Goal: Task Accomplishment & Management: Manage account settings

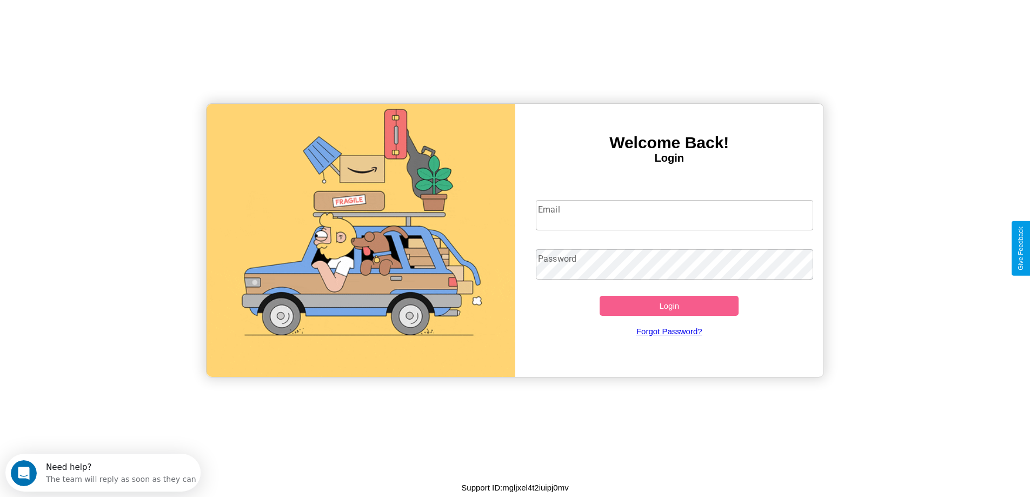
click at [674, 215] on input "Email" at bounding box center [674, 215] width 277 height 30
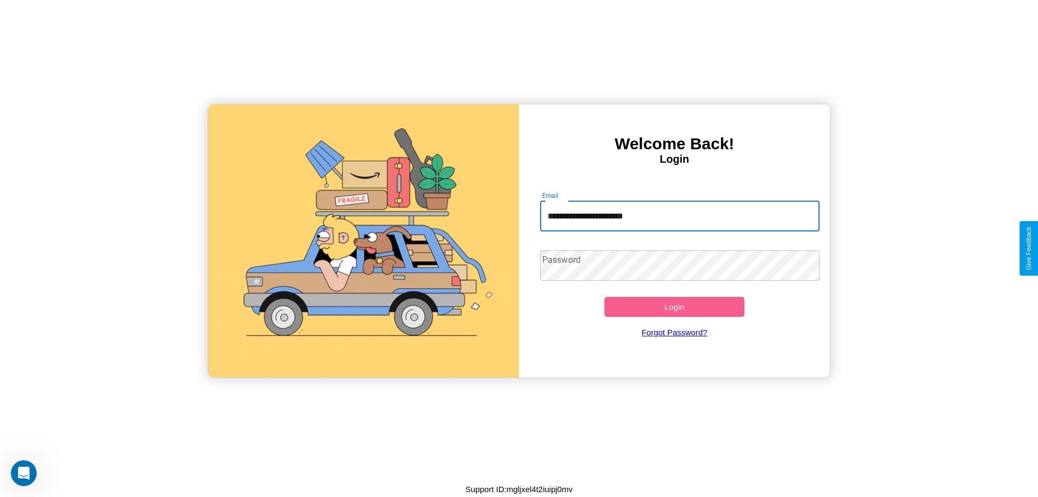
type input "**********"
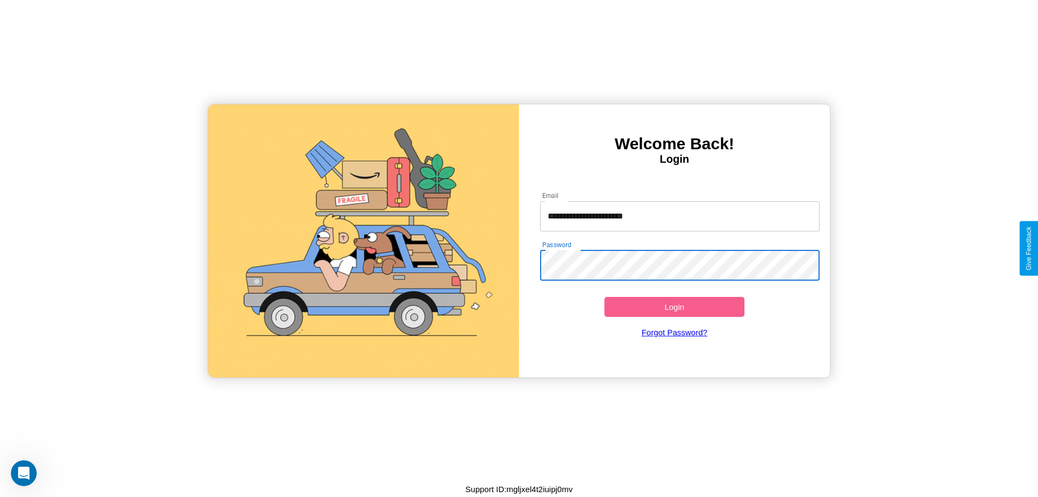
click at [674, 306] on button "Login" at bounding box center [674, 307] width 140 height 20
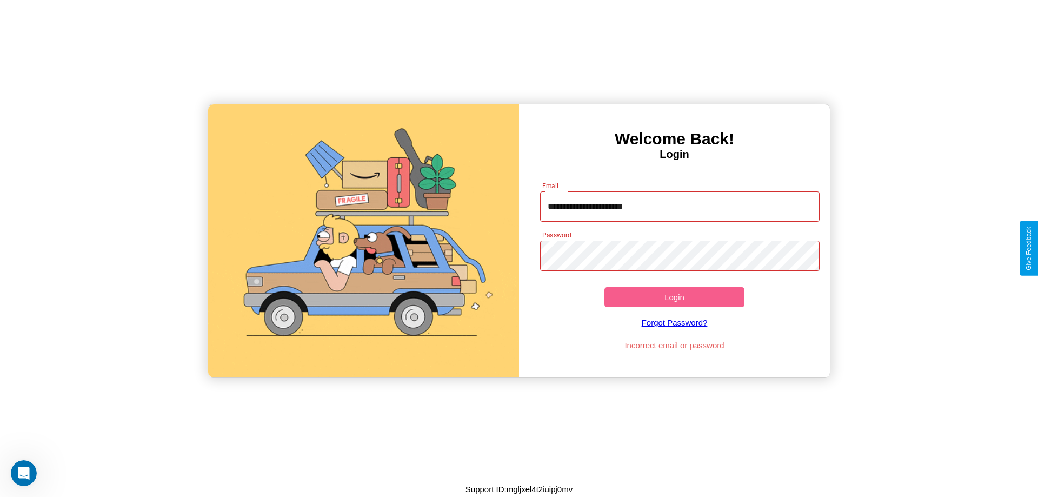
click at [674, 297] on button "Login" at bounding box center [674, 297] width 140 height 20
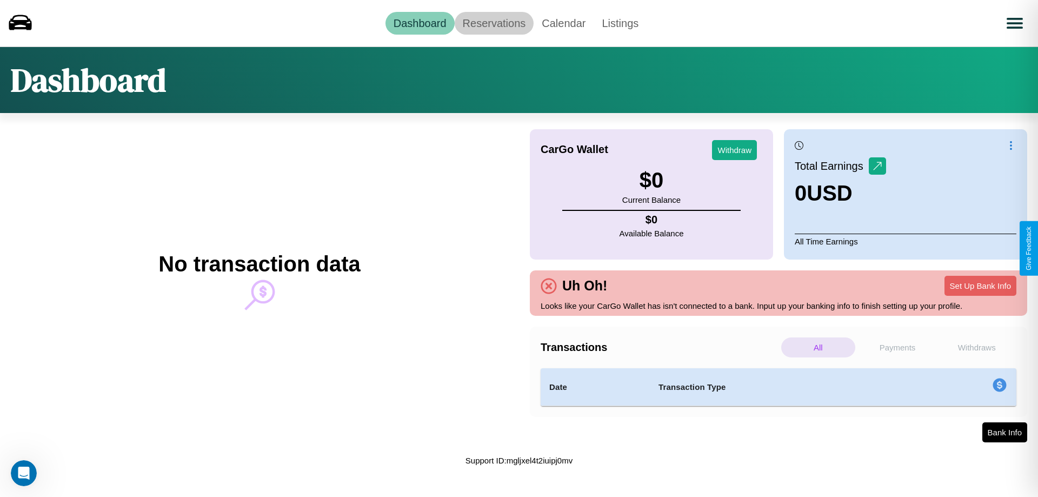
click at [493, 23] on link "Reservations" at bounding box center [494, 23] width 79 height 23
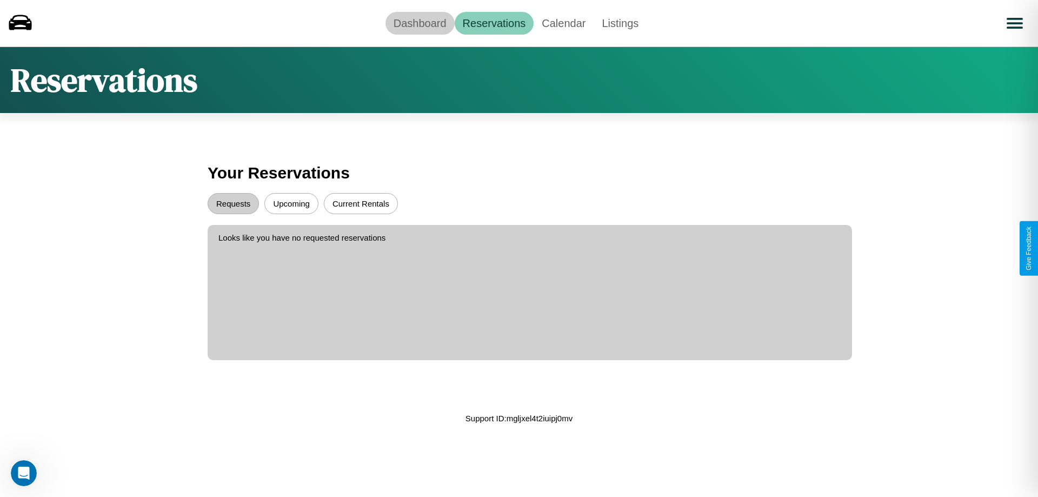
click at [419, 23] on link "Dashboard" at bounding box center [419, 23] width 69 height 23
